Goal: Task Accomplishment & Management: Complete application form

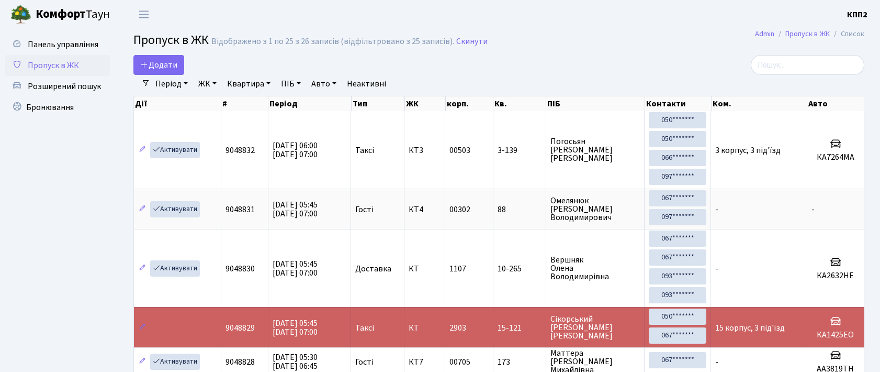
select select "25"
click at [177, 60] on span "Додати" at bounding box center [158, 65] width 37 height 12
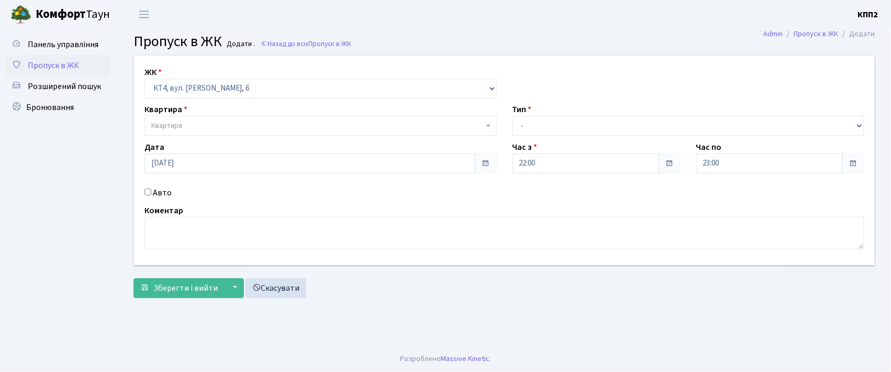
click at [289, 88] on select "- КТ, вул. Регенераторна, 4 КТ2, просп. Соборності, 17 КТ3, вул. Березнева, 16 …" at bounding box center [320, 89] width 352 height 20
select select "271"
click at [144, 79] on select "- КТ, вул. Регенераторна, 4 КТ2, просп. Соборності, 17 КТ3, вул. Березнева, 16 …" at bounding box center [320, 89] width 352 height 20
select select
click at [170, 194] on label "Авто" at bounding box center [162, 192] width 19 height 13
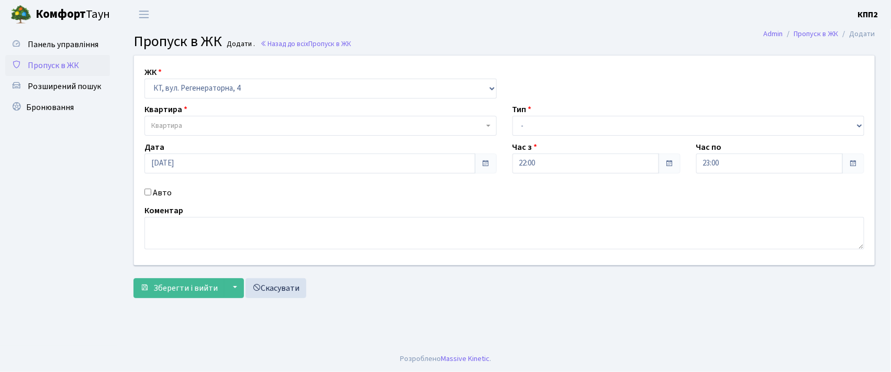
click at [151, 194] on input "Авто" at bounding box center [147, 191] width 7 height 7
checkbox input "true"
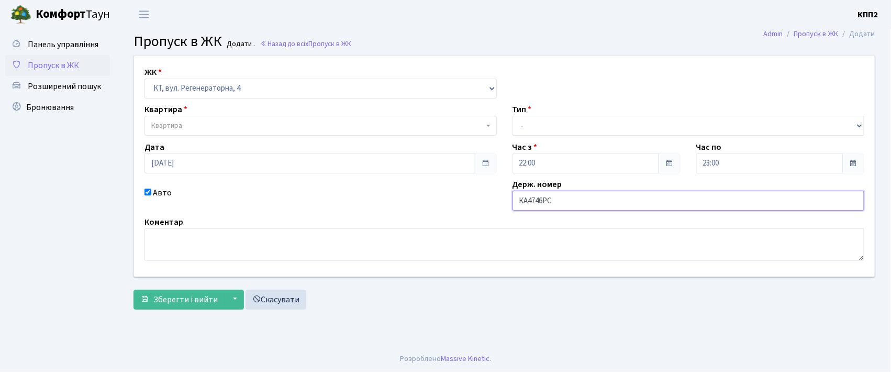
type input "КА4746РС"
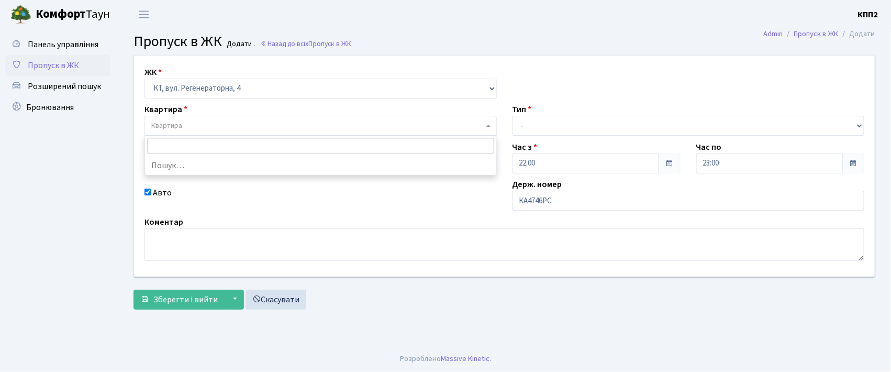
click at [388, 127] on span "Квартира" at bounding box center [317, 125] width 332 height 10
click at [158, 148] on input "5+-26" at bounding box center [320, 146] width 347 height 16
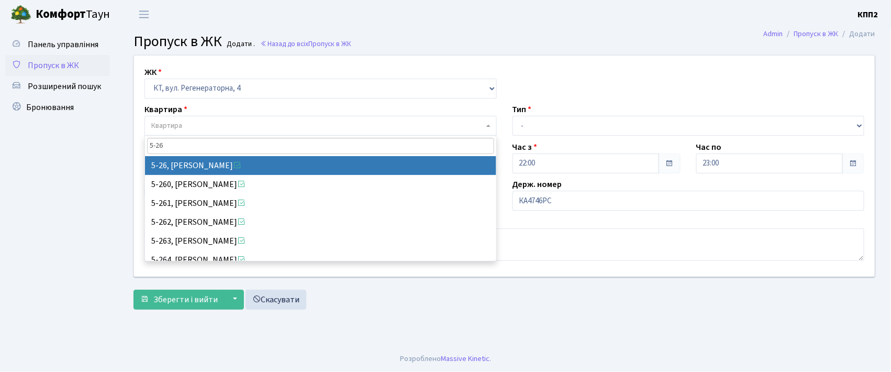
type input "5-26"
select select "2518"
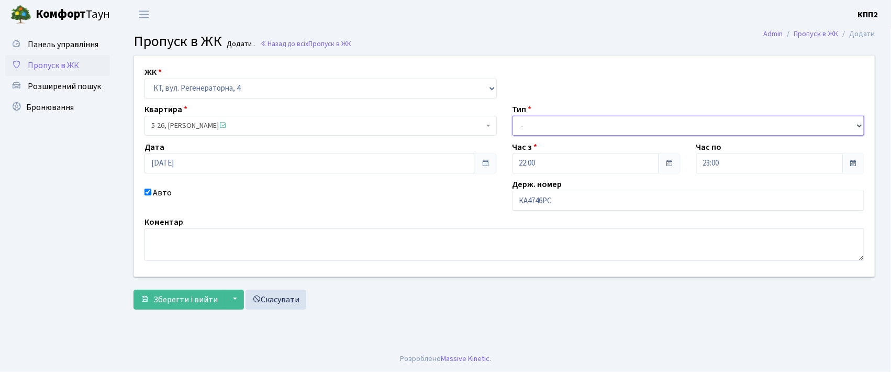
click at [520, 122] on select "- Доставка Таксі Гості Сервіс" at bounding box center [688, 126] width 352 height 20
select select "2"
click at [512, 116] on select "- Доставка Таксі Гості Сервіс" at bounding box center [688, 126] width 352 height 20
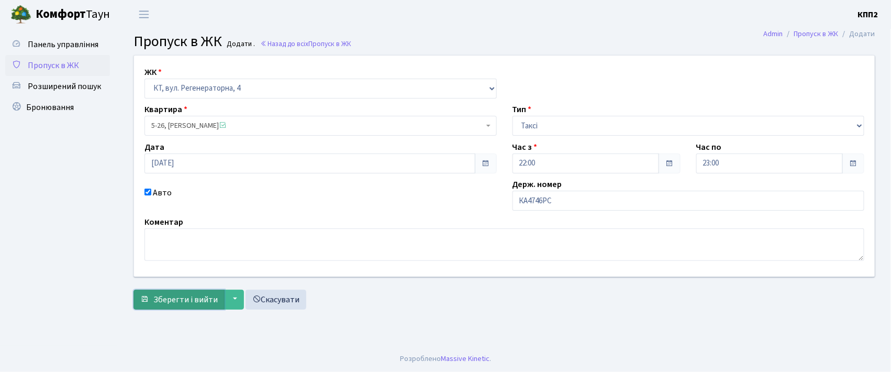
click at [178, 306] on button "Зберегти і вийти" at bounding box center [178, 299] width 91 height 20
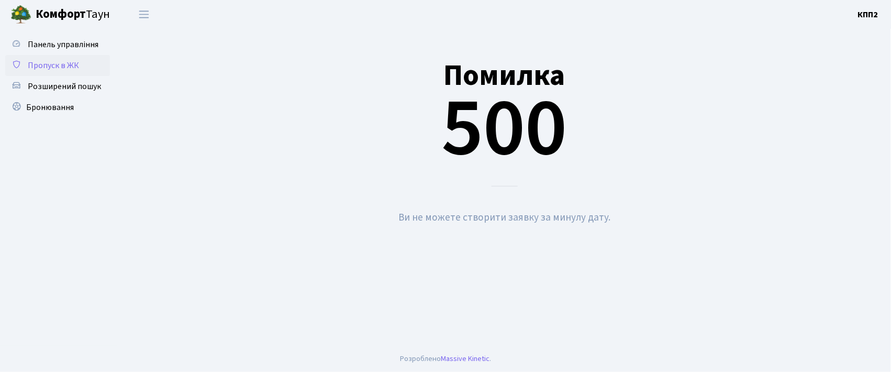
click at [49, 65] on span "Пропуск в ЖК" at bounding box center [53, 66] width 51 height 12
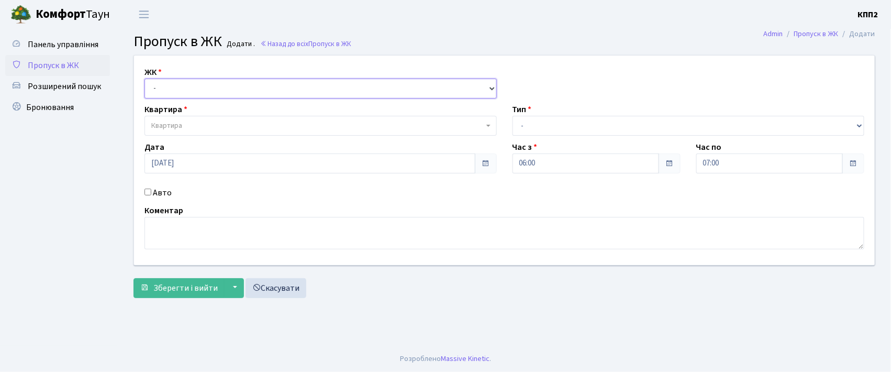
click at [216, 91] on select "- КТ, вул. Регенераторна, 4 КТ2, просп. Соборності, 17 КТ3, вул. Березнева, 16 …" at bounding box center [320, 89] width 352 height 20
select select "271"
click at [144, 79] on select "- КТ, вул. Регенераторна, 4 КТ2, просп. Соборності, 17 КТ3, вул. Березнева, 16 …" at bounding box center [320, 89] width 352 height 20
select select
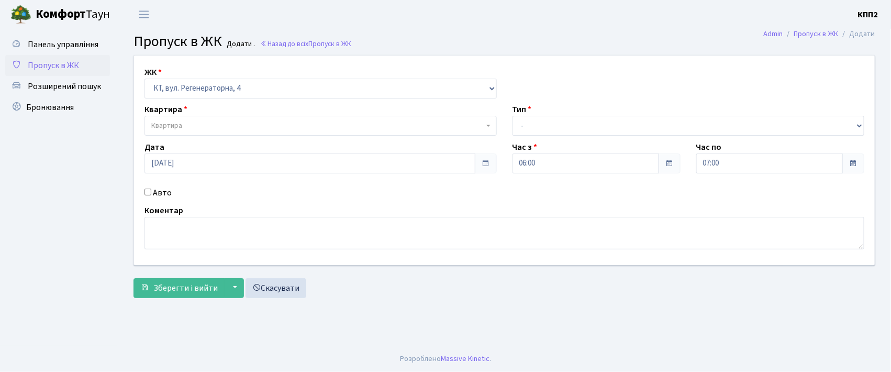
click at [228, 120] on span "Квартира" at bounding box center [317, 125] width 332 height 10
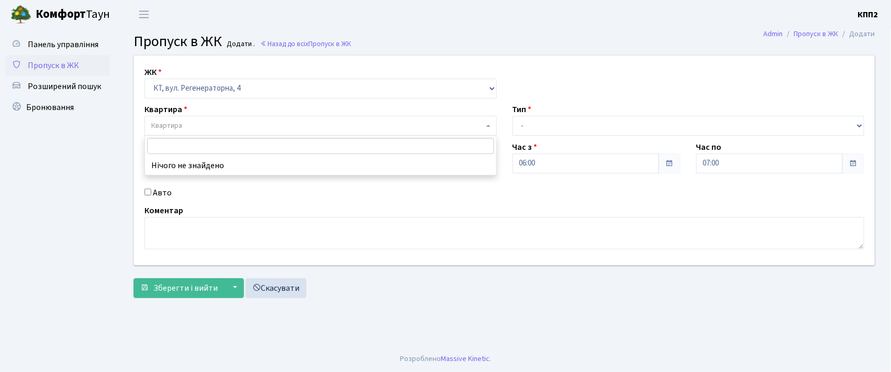
click at [163, 194] on label "Авто" at bounding box center [162, 192] width 19 height 13
click at [151, 194] on input "Авто" at bounding box center [147, 191] width 7 height 7
checkbox input "true"
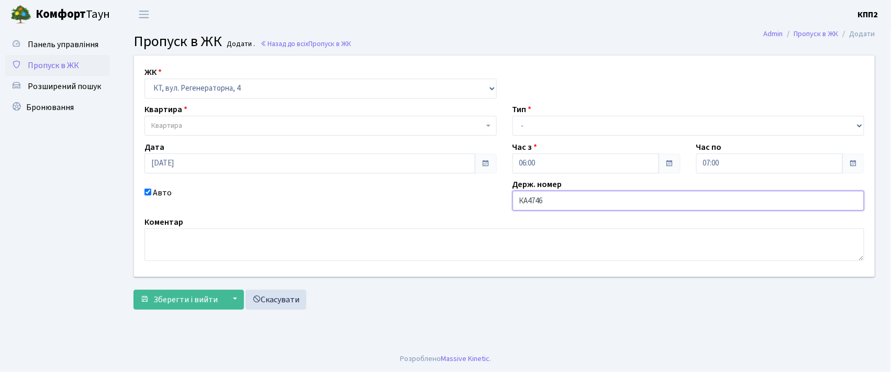
type input "КА4746РС"
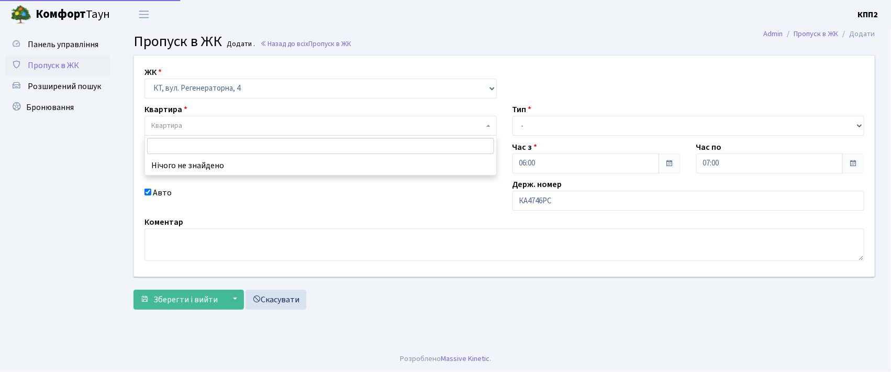
click at [251, 145] on body "Комфорт Таун КПП2 Мій обліковий запис Вийти Панель управління Пропуск в ЖК Розш…" at bounding box center [445, 186] width 891 height 372
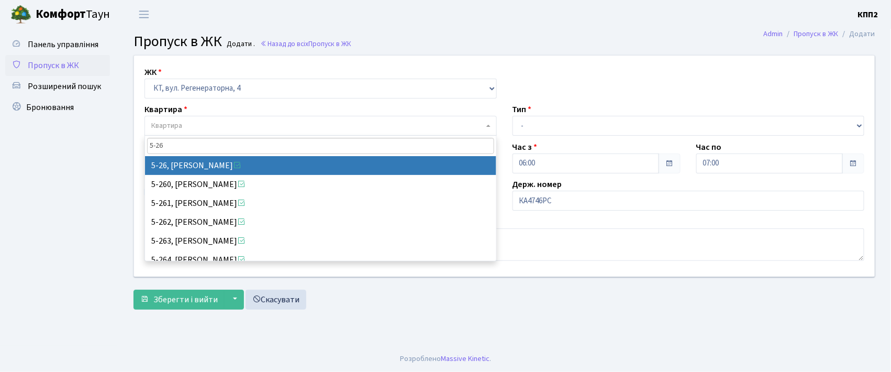
type input "5-26"
select select "2518"
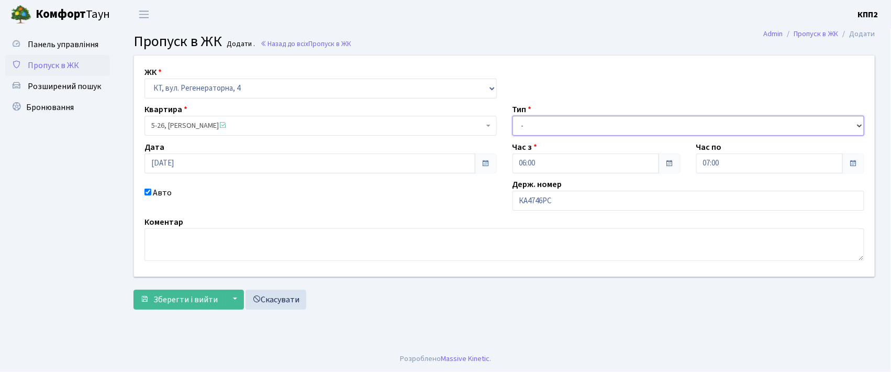
click at [606, 126] on select "- Доставка Таксі Гості Сервіс" at bounding box center [688, 126] width 352 height 20
select select "2"
click at [512, 116] on select "- Доставка Таксі Гості Сервіс" at bounding box center [688, 126] width 352 height 20
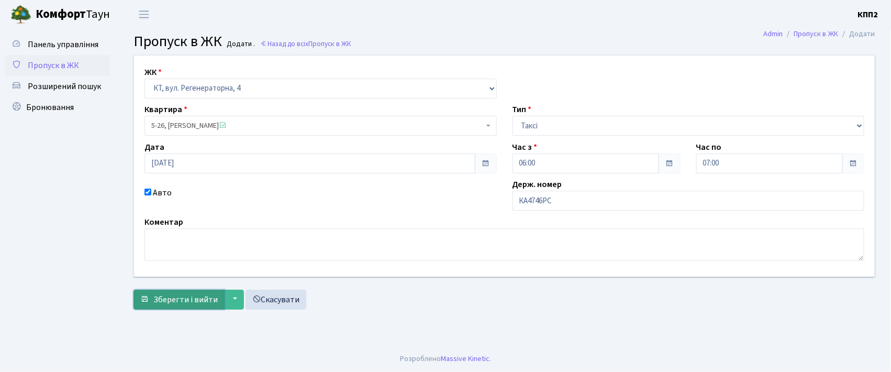
click at [180, 297] on span "Зберегти і вийти" at bounding box center [185, 300] width 64 height 12
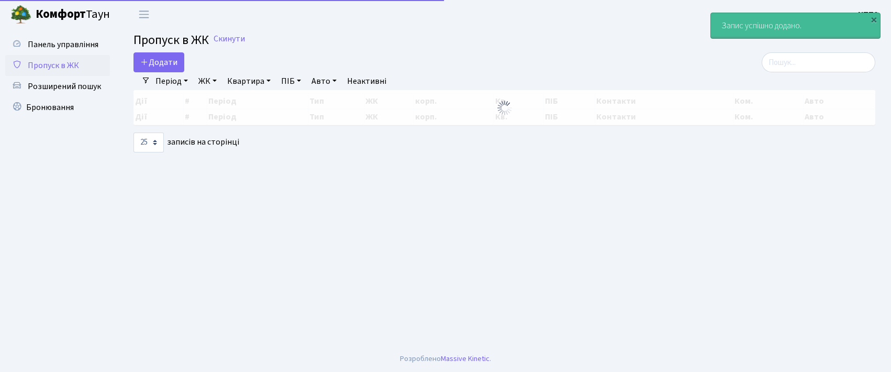
select select "25"
click at [797, 65] on input "search" at bounding box center [818, 62] width 114 height 20
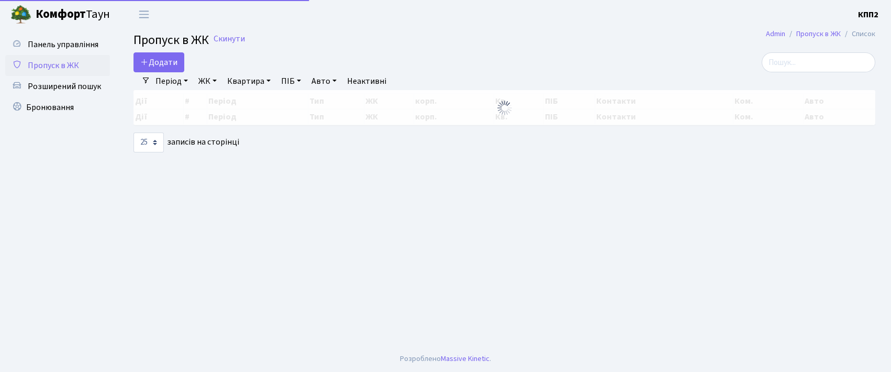
select select "25"
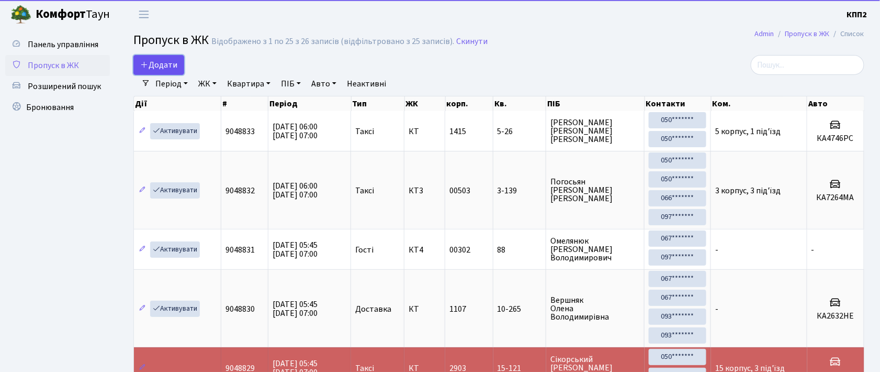
click at [145, 65] on icon at bounding box center [144, 64] width 8 height 8
